Goal: Information Seeking & Learning: Learn about a topic

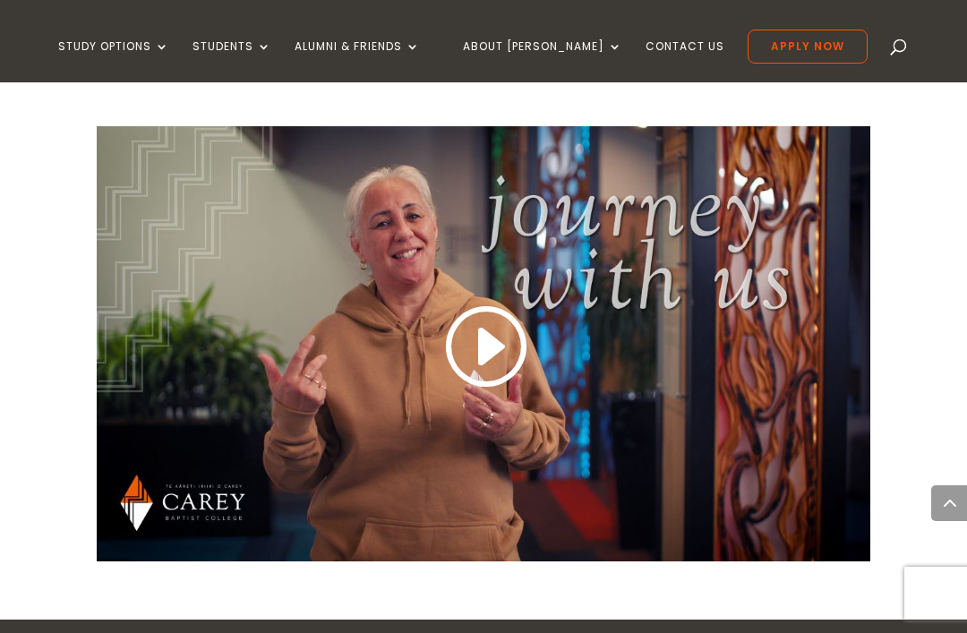
scroll to position [1403, 0]
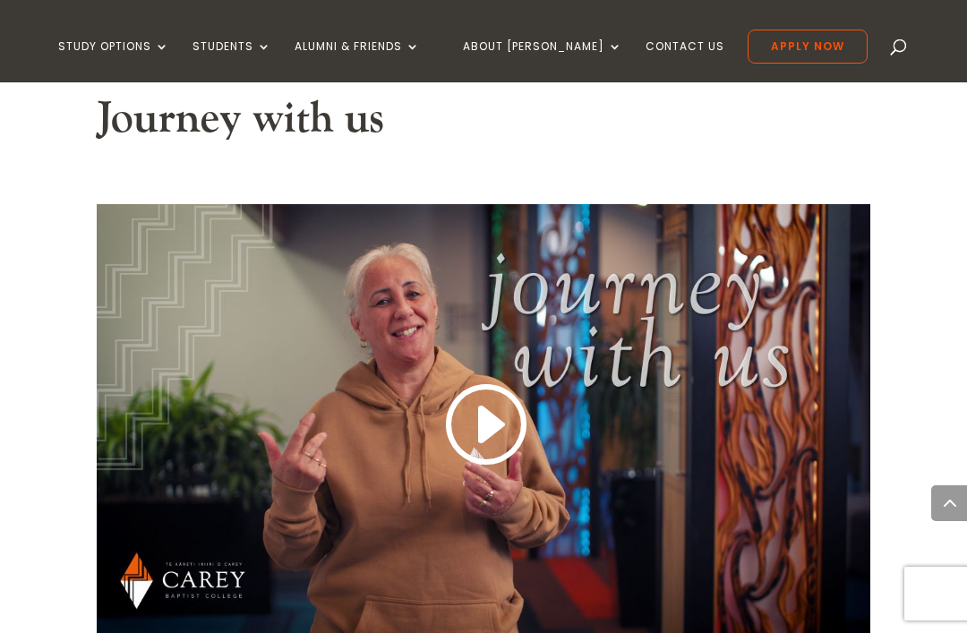
click at [493, 433] on link at bounding box center [484, 426] width 86 height 94
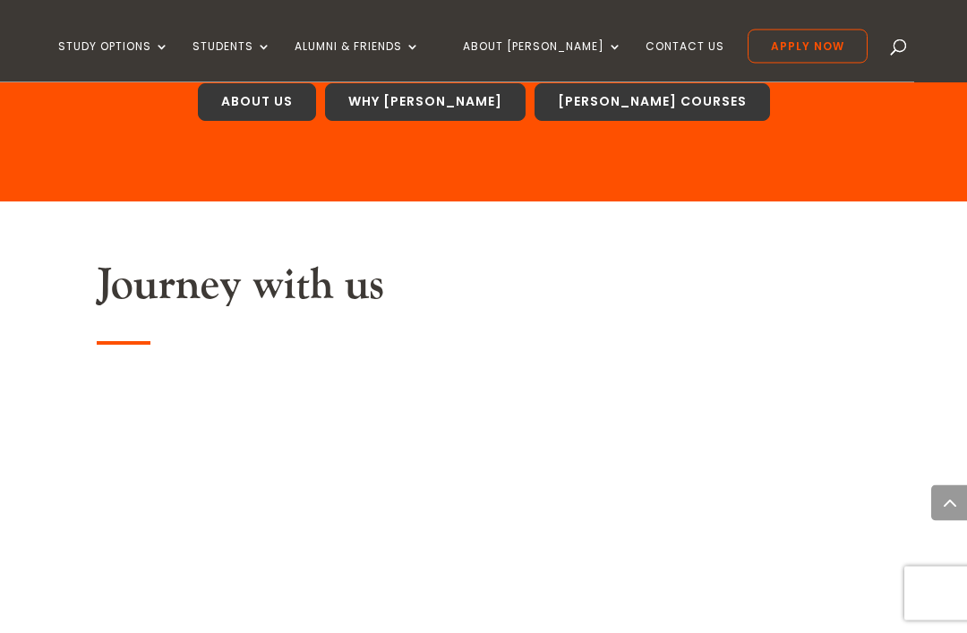
scroll to position [1257, 0]
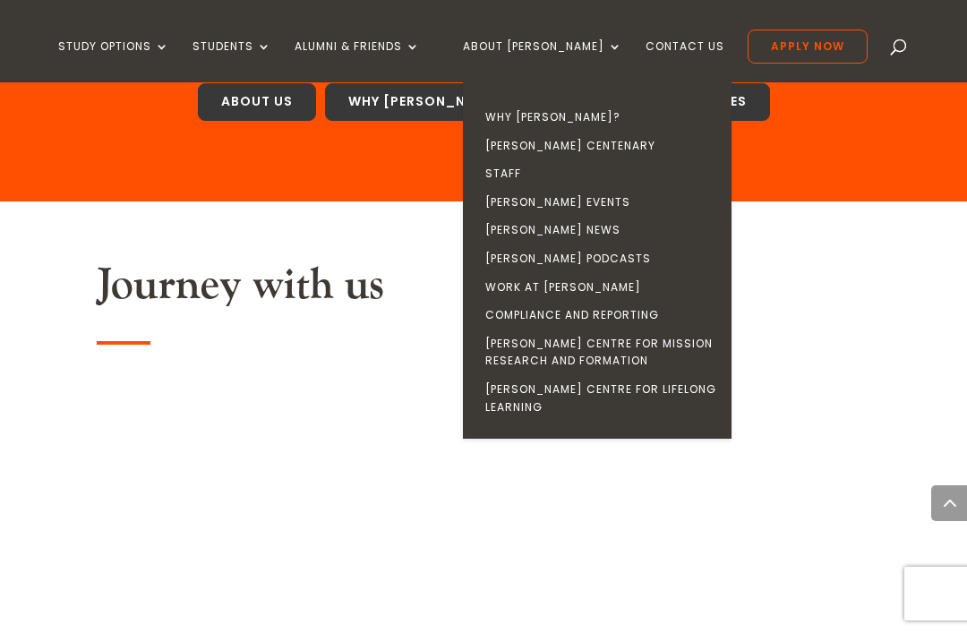
click at [680, 379] on link "[PERSON_NAME] Centre for Lifelong Learning" at bounding box center [601, 398] width 269 height 46
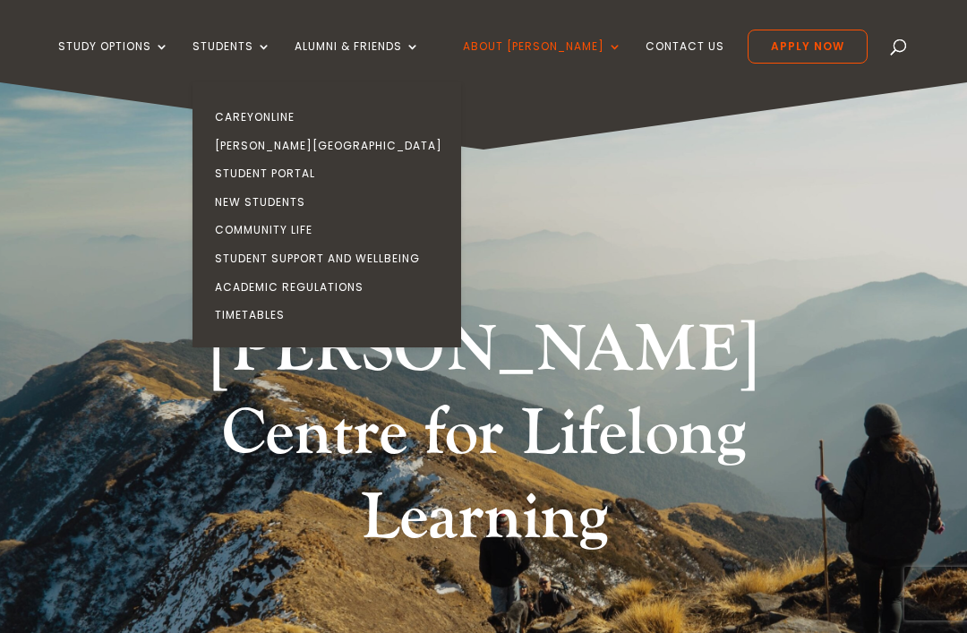
click at [311, 112] on link "CareyOnline" at bounding box center [331, 117] width 269 height 29
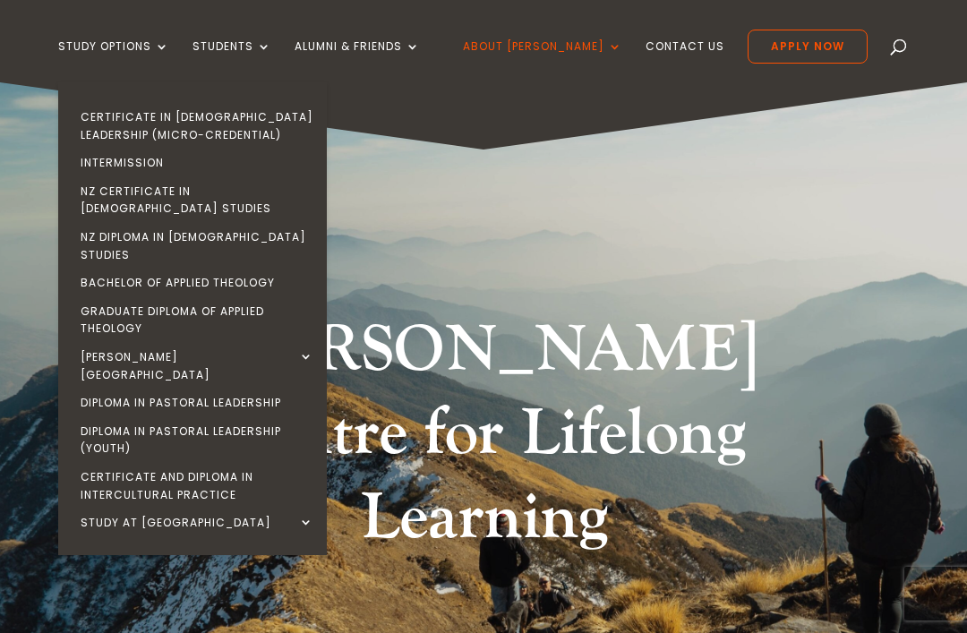
click at [308, 192] on link "NZ Certificate in [DEMOGRAPHIC_DATA] Studies" at bounding box center [197, 200] width 269 height 46
click at [268, 200] on link "NZ Certificate in [DEMOGRAPHIC_DATA] Studies" at bounding box center [197, 200] width 269 height 46
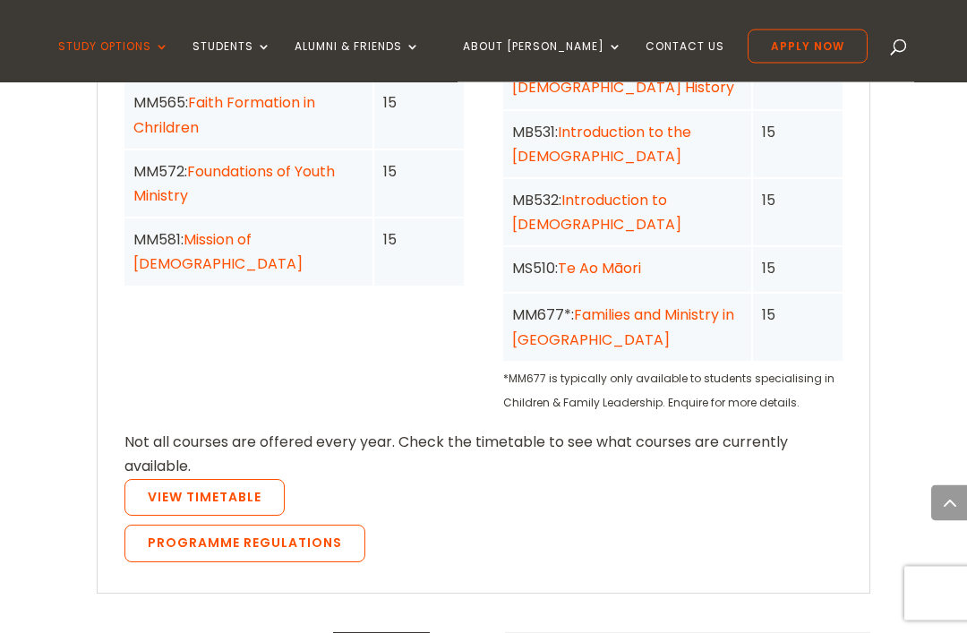
scroll to position [1945, 0]
click at [228, 479] on link "View Timetable" at bounding box center [204, 498] width 160 height 38
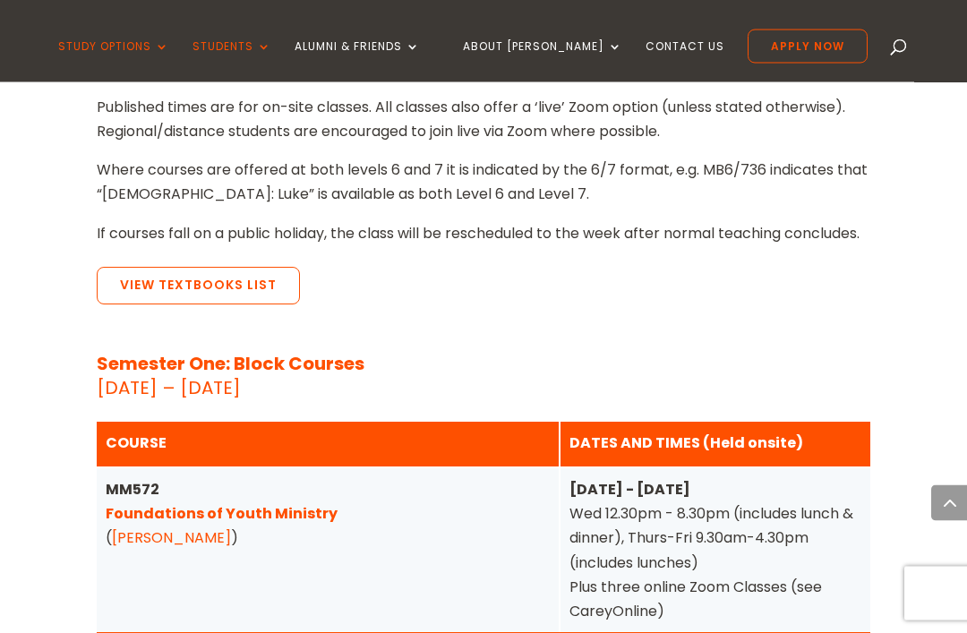
scroll to position [2051, 0]
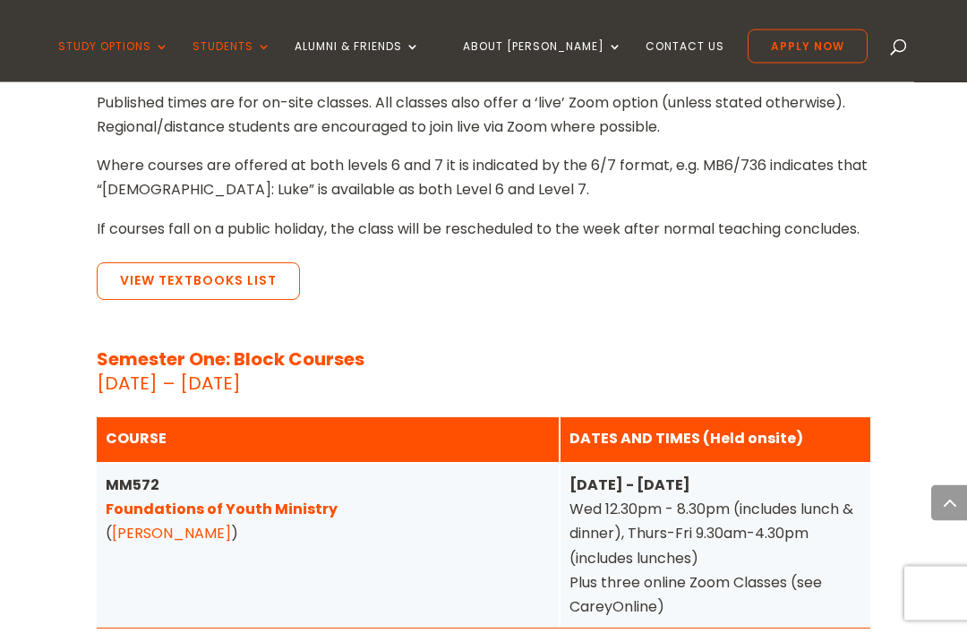
click at [244, 263] on link "View Textbooks List" at bounding box center [198, 282] width 203 height 38
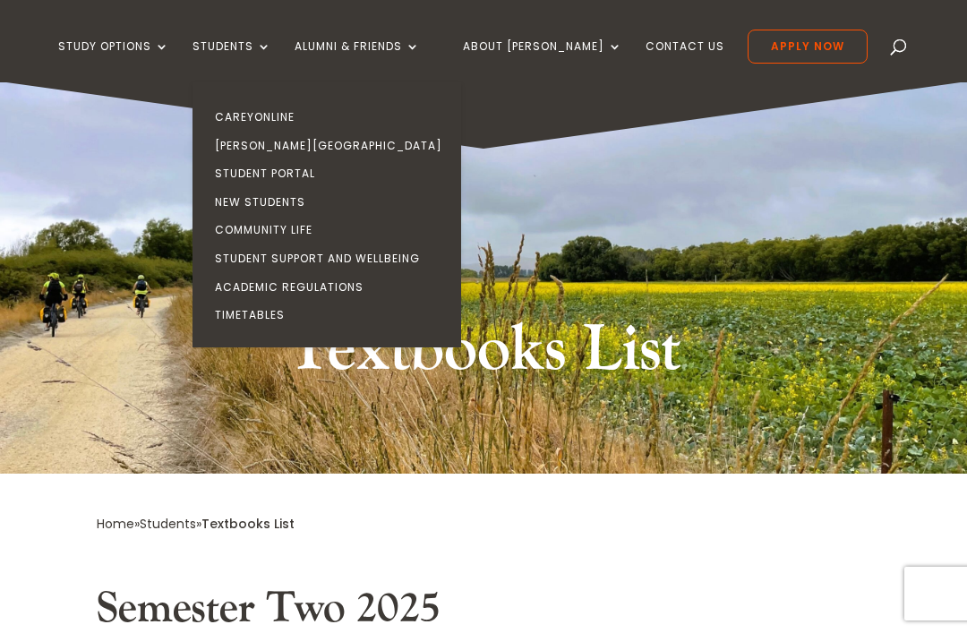
click at [314, 191] on link "New Students" at bounding box center [331, 202] width 269 height 29
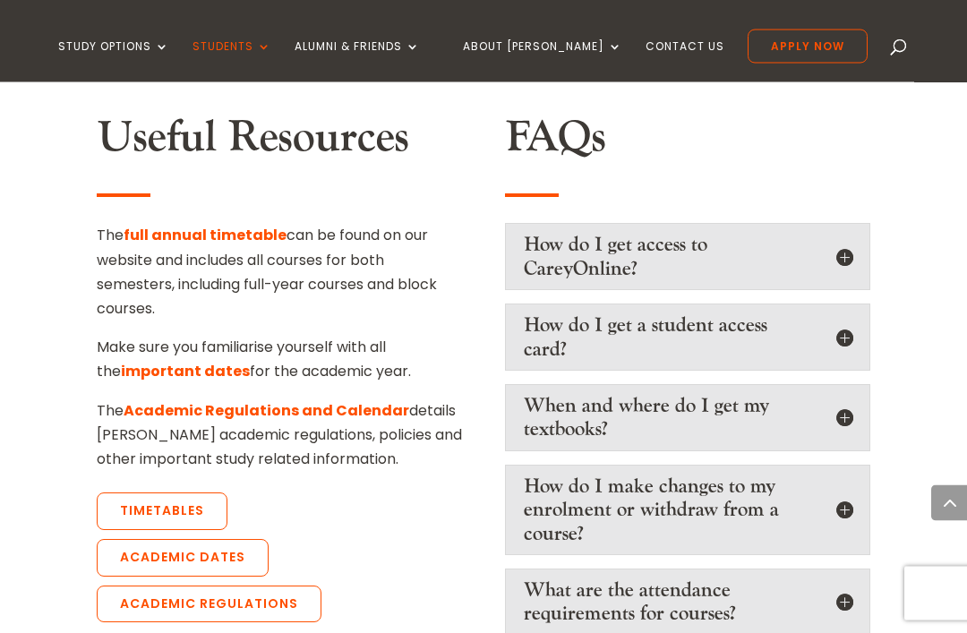
scroll to position [1553, 0]
click at [131, 493] on link "Timetables" at bounding box center [162, 512] width 131 height 38
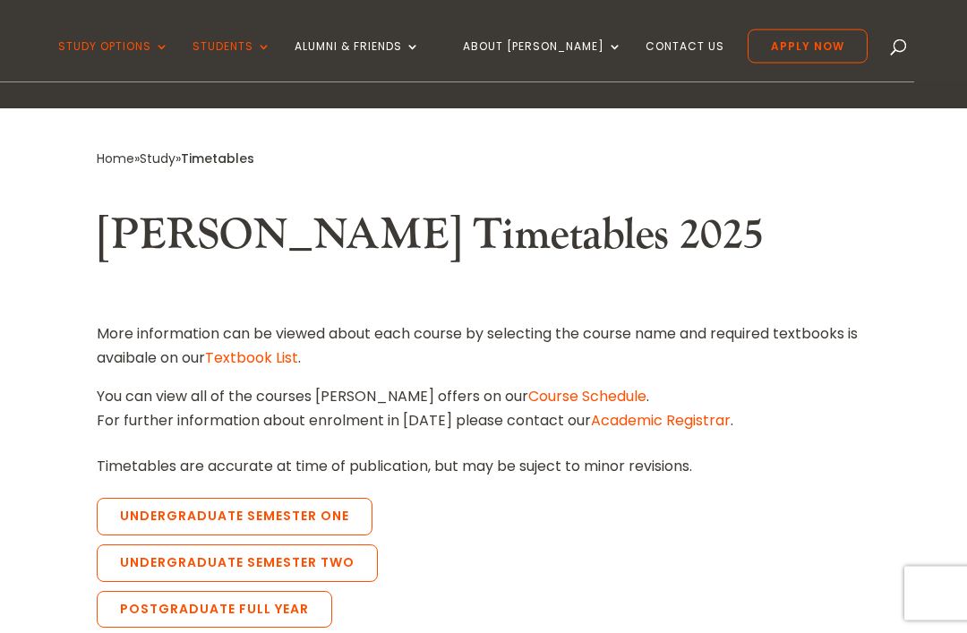
scroll to position [356, 0]
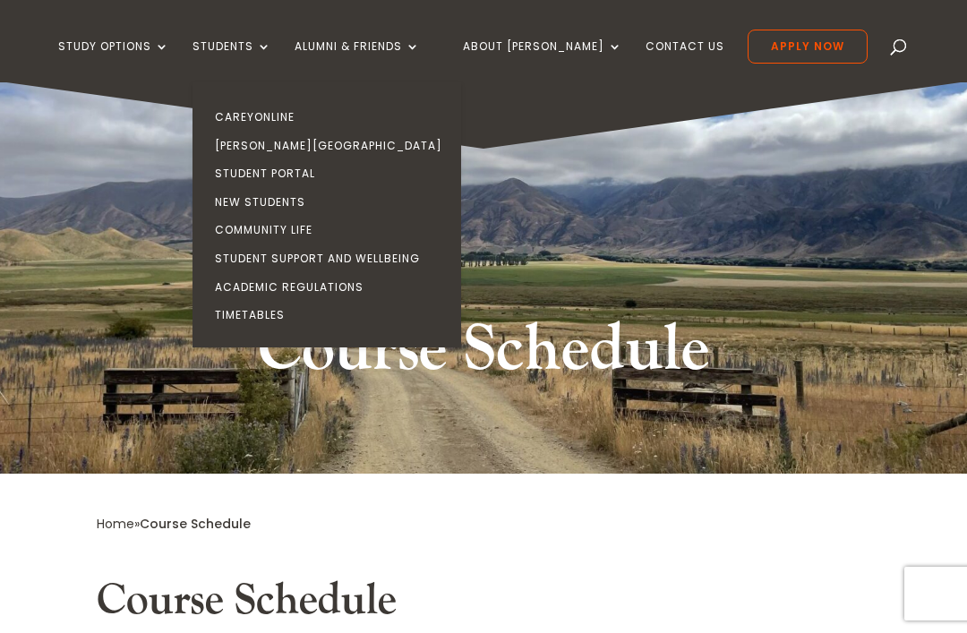
click at [310, 110] on link "CareyOnline" at bounding box center [331, 117] width 269 height 29
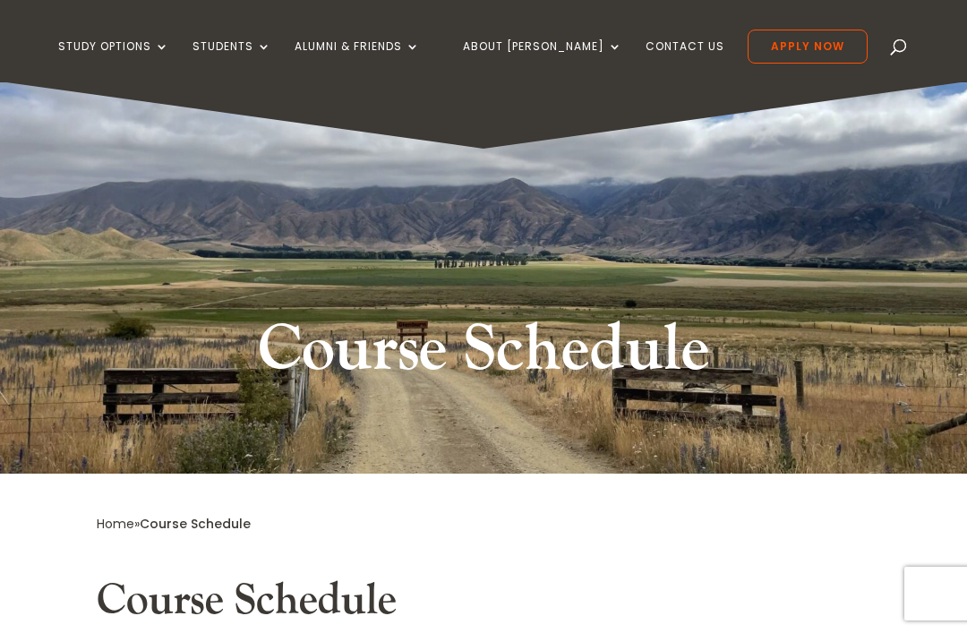
click at [899, 50] on span at bounding box center [899, 50] width 0 height 0
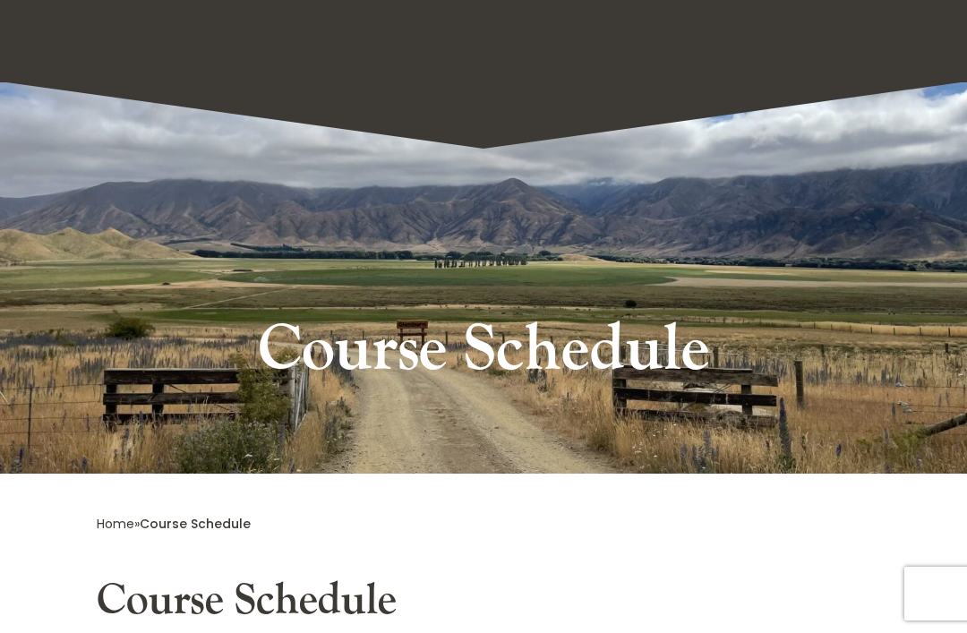
click at [855, 42] on span at bounding box center [841, 41] width 27 height 27
click at [478, 40] on input "search" at bounding box center [469, 41] width 717 height 82
type input "****"
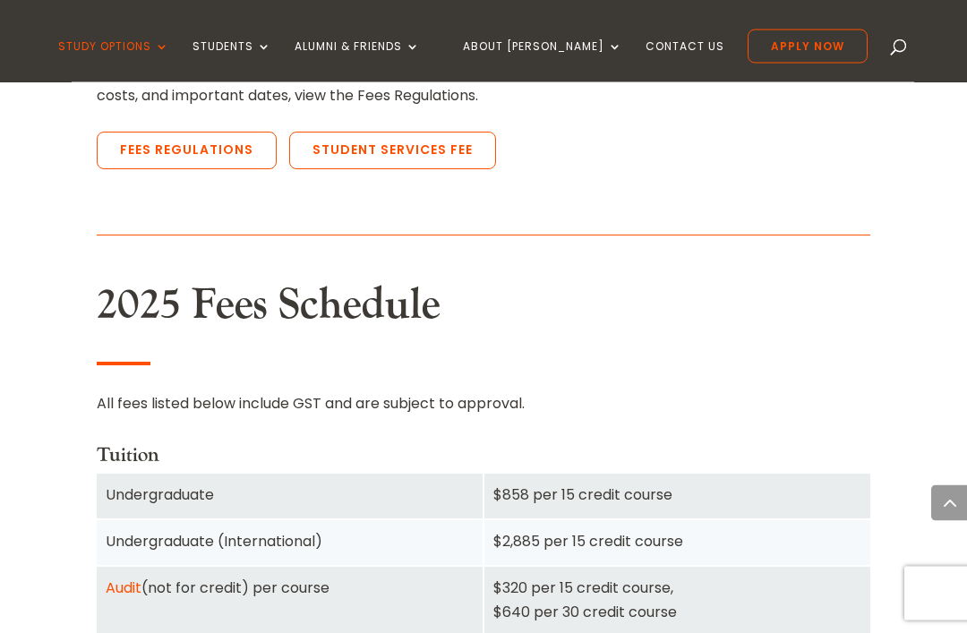
scroll to position [964, 0]
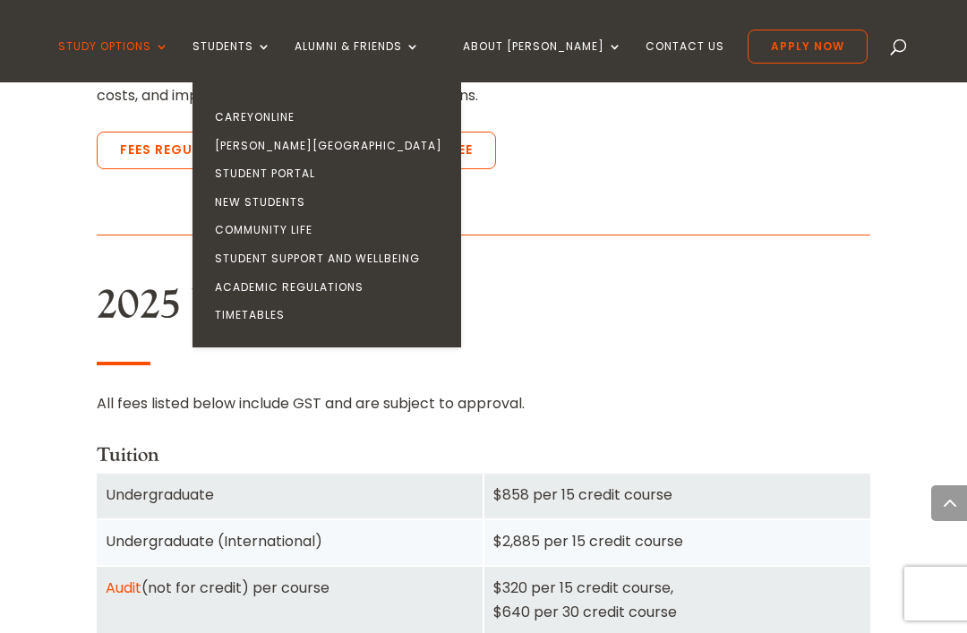
click at [196, 22] on div "Study Options Certificate in [DEMOGRAPHIC_DATA] Leadership (Micro-credential) I…" at bounding box center [483, 41] width 912 height 82
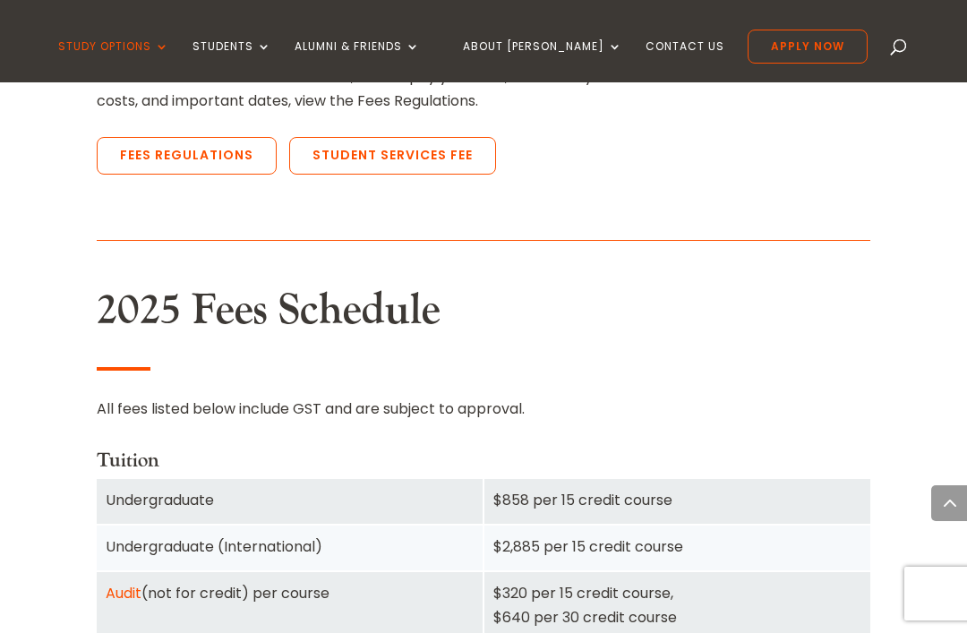
scroll to position [957, 0]
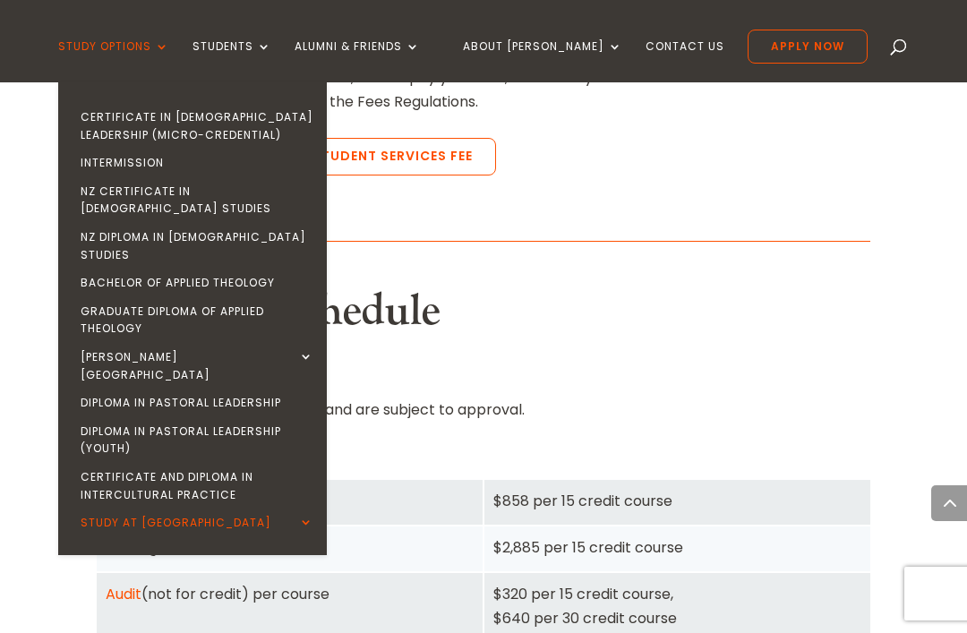
click at [450, 509] on link "2025 Timetable" at bounding box center [465, 523] width 269 height 29
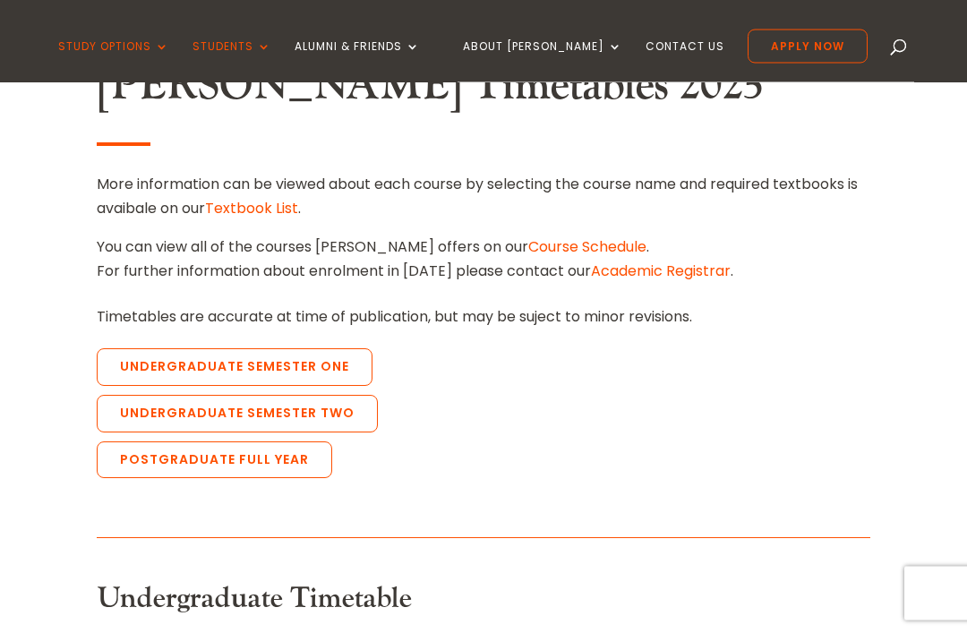
scroll to position [515, 0]
click at [134, 367] on link "Undergraduate Semester One" at bounding box center [235, 367] width 276 height 38
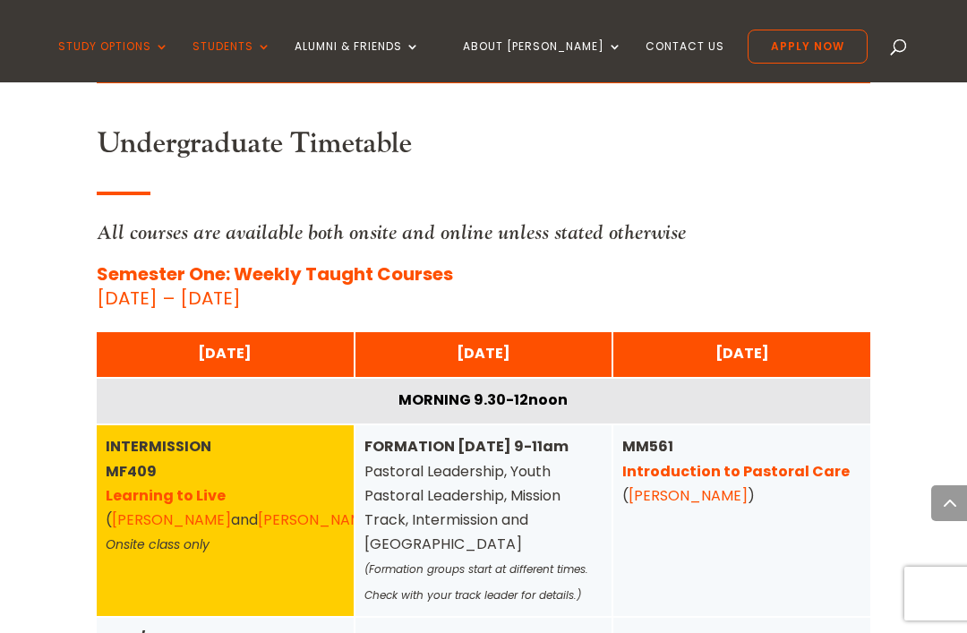
scroll to position [991, 0]
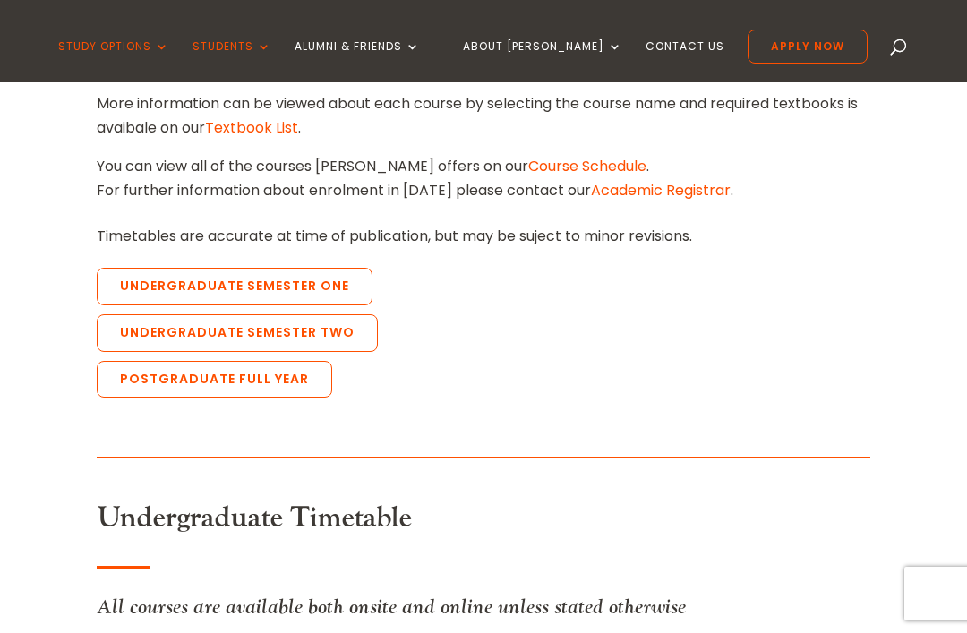
click at [133, 330] on link "Undergraduate Semester Two" at bounding box center [237, 333] width 281 height 38
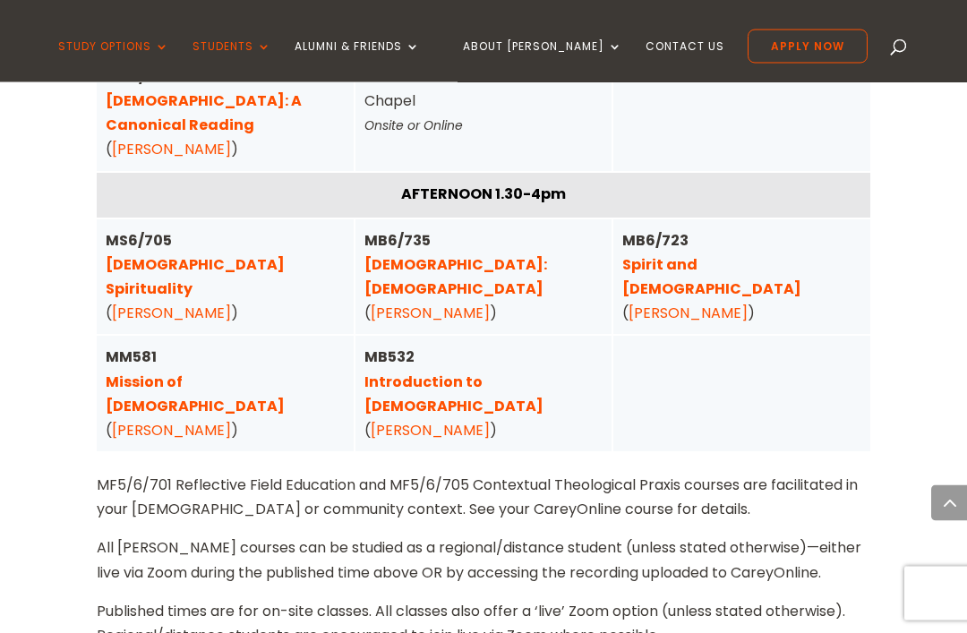
scroll to position [1499, 0]
